Goal: Find contact information: Find contact information

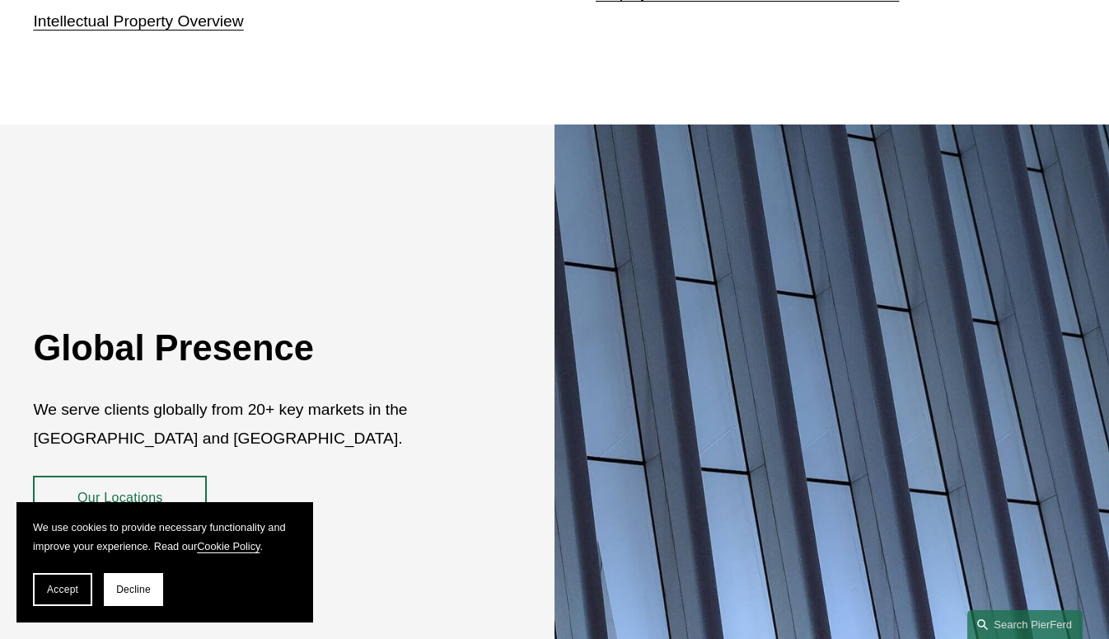
scroll to position [2837, 0]
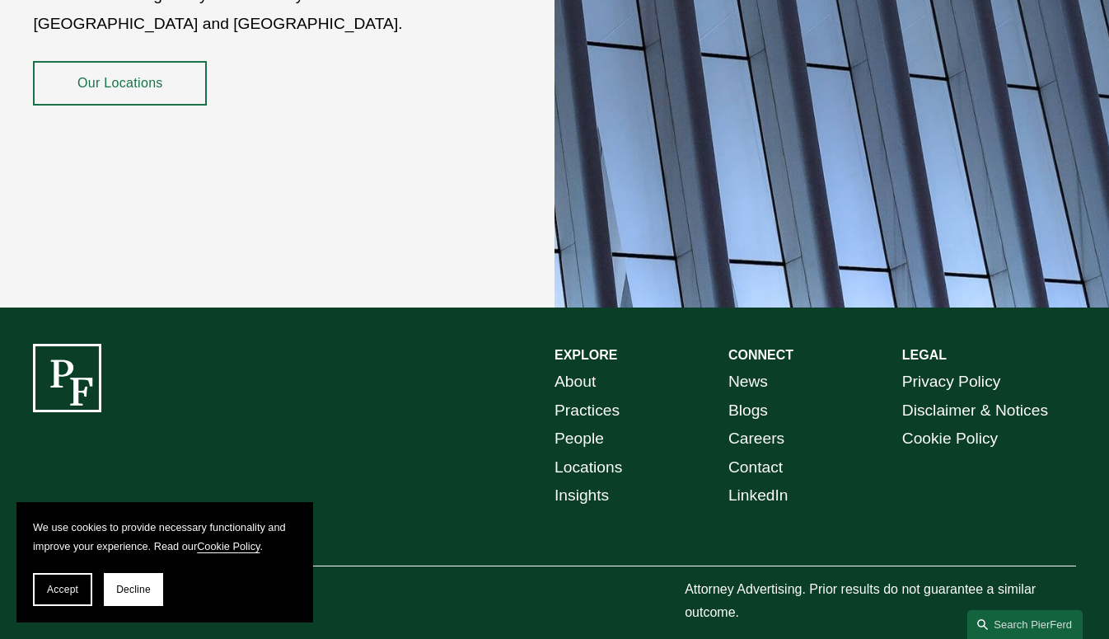
click at [583, 453] on link "Locations" at bounding box center [589, 467] width 68 height 29
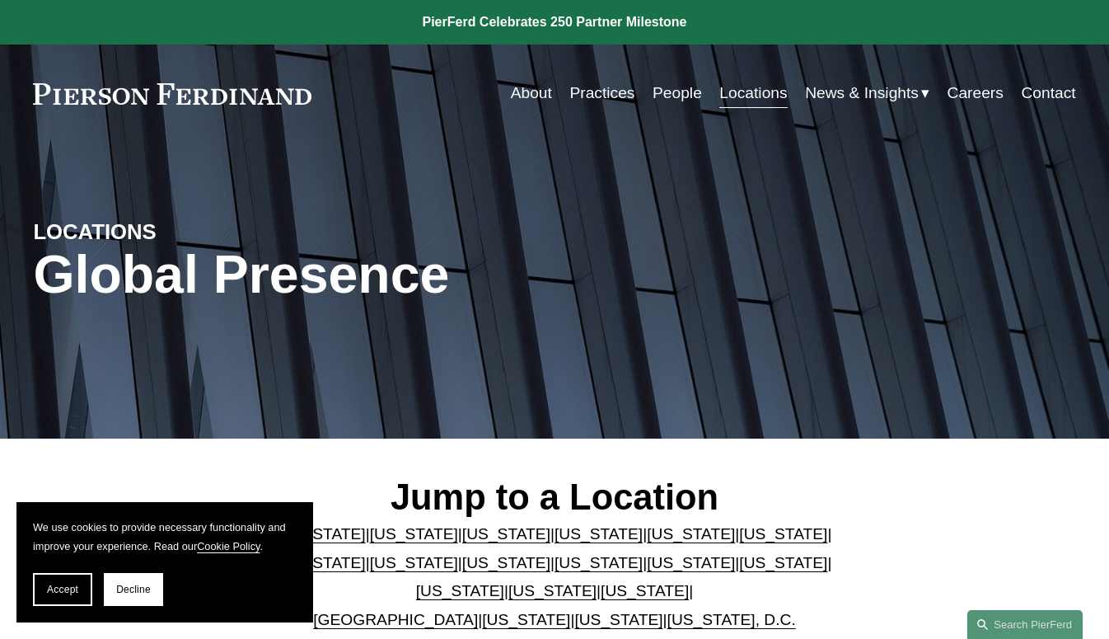
click at [611, 599] on link "[US_STATE]" at bounding box center [645, 590] width 88 height 17
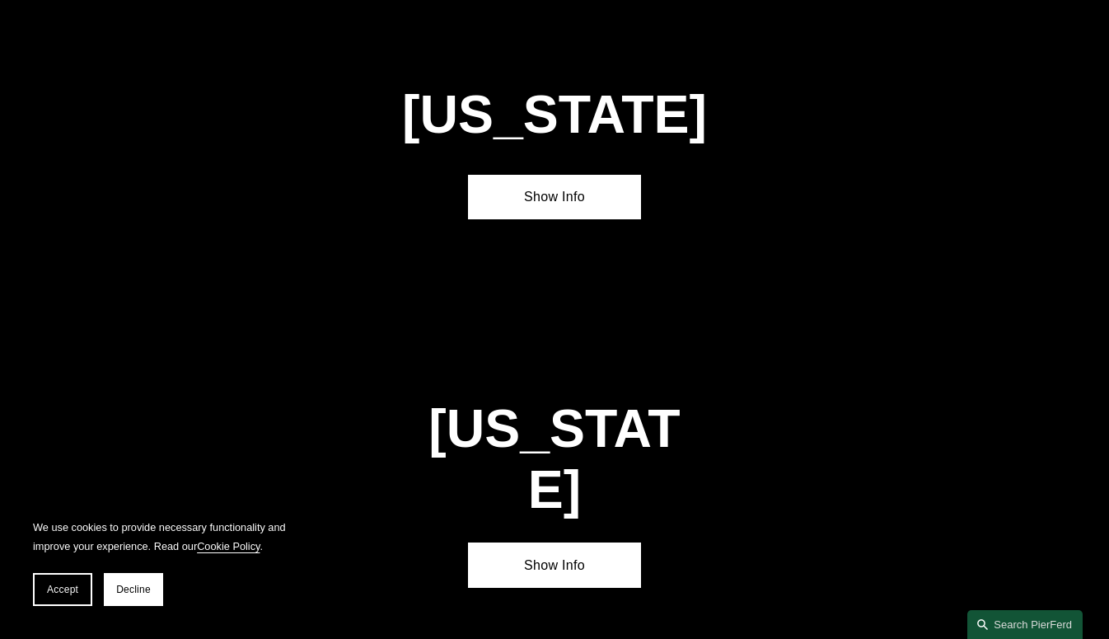
scroll to position [5114, 0]
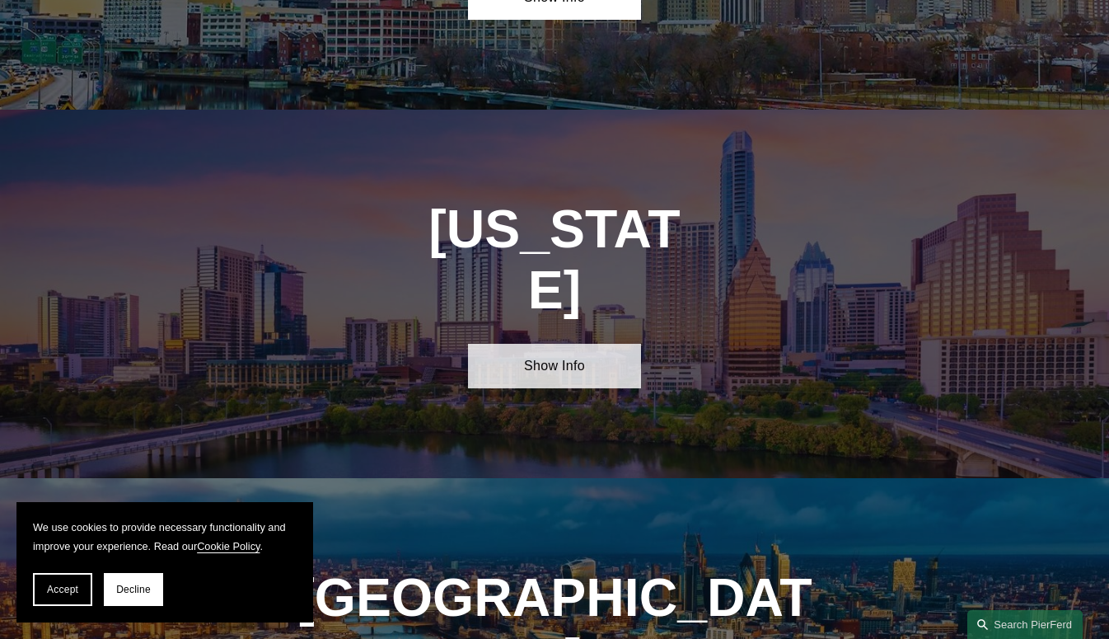
click at [536, 344] on link "Show Info" at bounding box center [555, 366] width 174 height 44
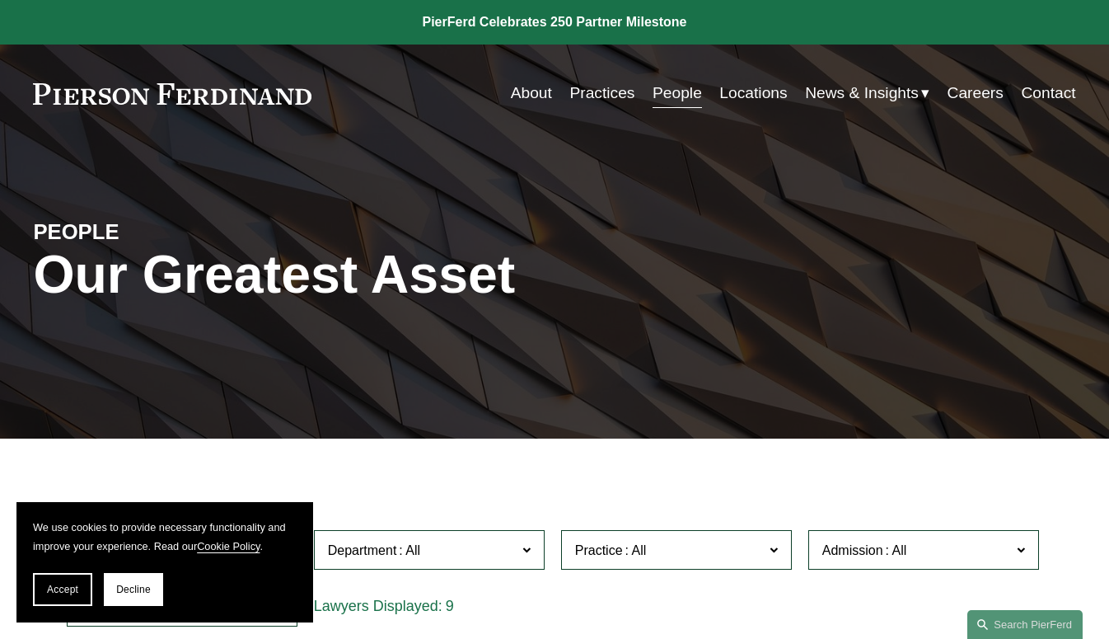
scroll to position [606, 0]
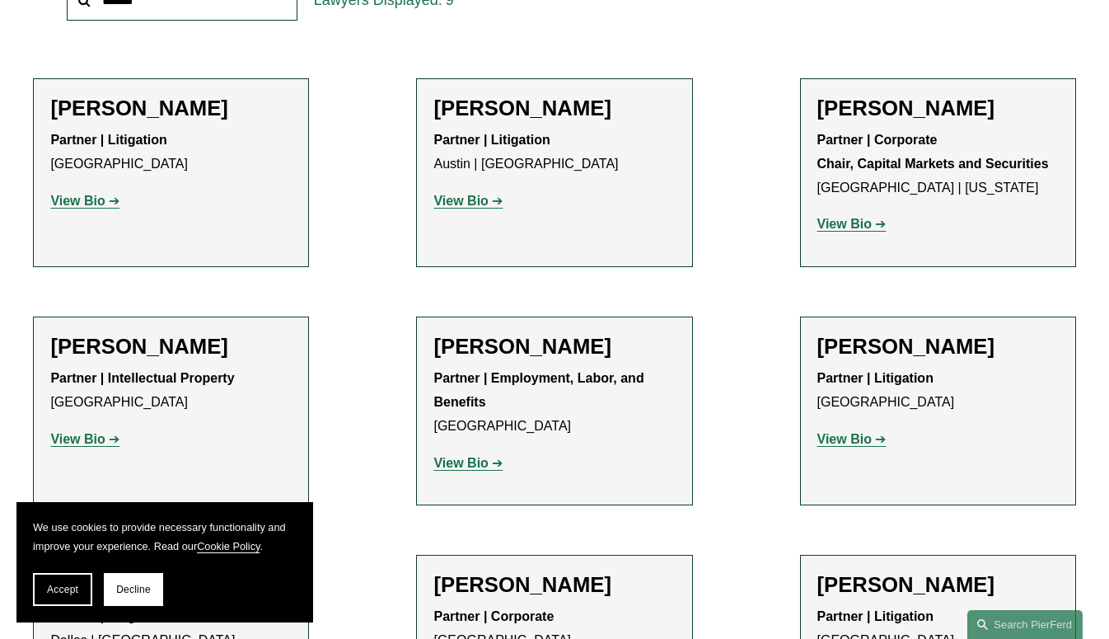
click at [103, 208] on strong "View Bio" at bounding box center [77, 201] width 54 height 14
click at [458, 470] on p "View Bio" at bounding box center [553, 464] width 241 height 24
click at [458, 466] on strong "View Bio" at bounding box center [460, 463] width 54 height 14
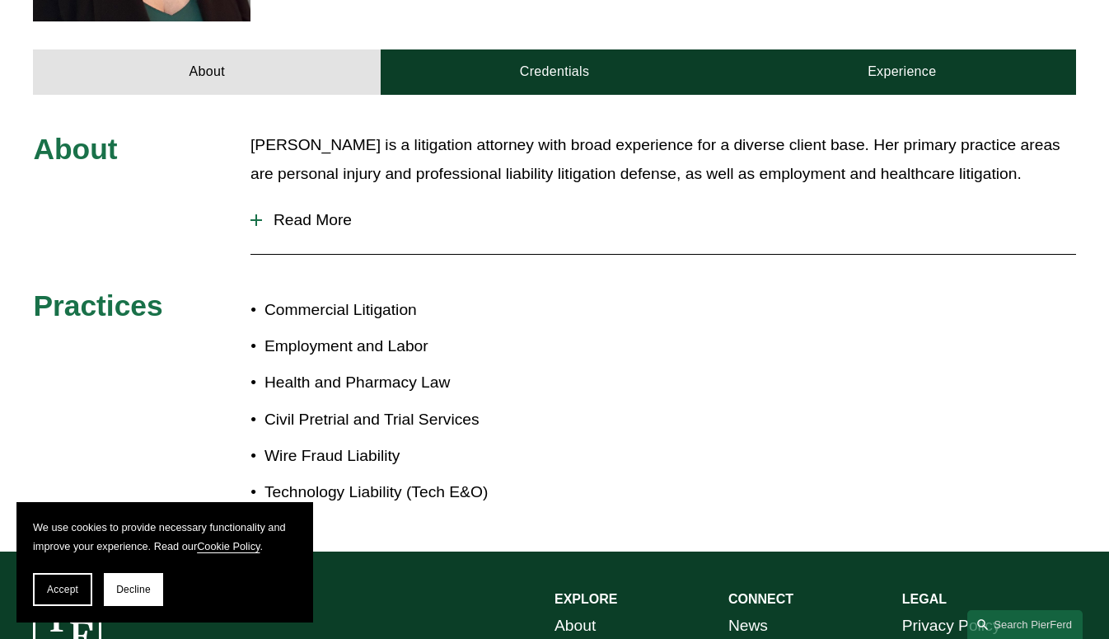
scroll to position [654, 0]
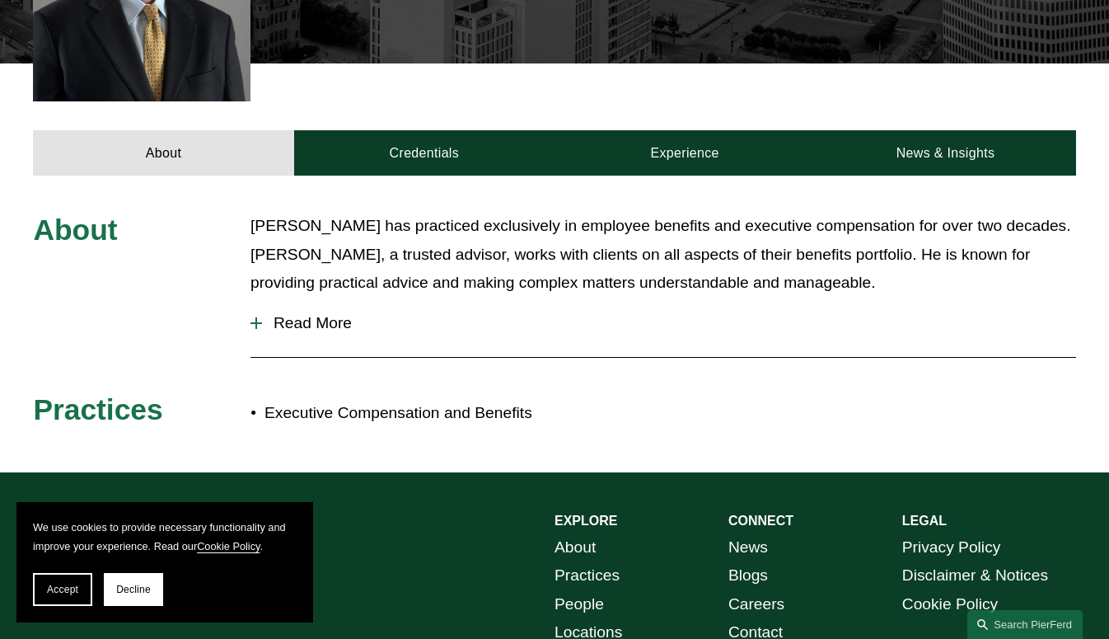
scroll to position [606, 0]
